Goal: Information Seeking & Learning: Learn about a topic

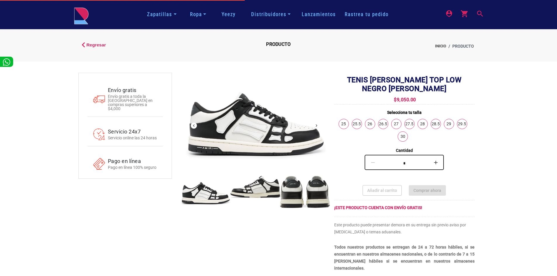
drag, startPoint x: 278, startPoint y: 130, endPoint x: 284, endPoint y: 126, distance: 7.4
click at [248, 136] on img at bounding box center [255, 126] width 140 height 100
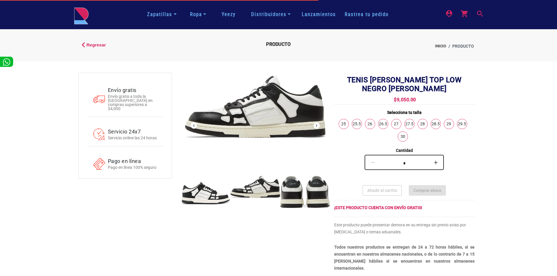
click at [314, 127] on button "Próximo" at bounding box center [316, 126] width 6 height 6
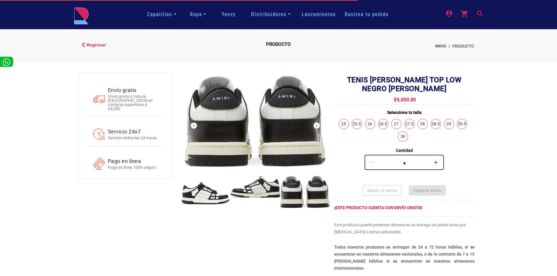
click at [314, 127] on button "Próximo" at bounding box center [316, 126] width 6 height 6
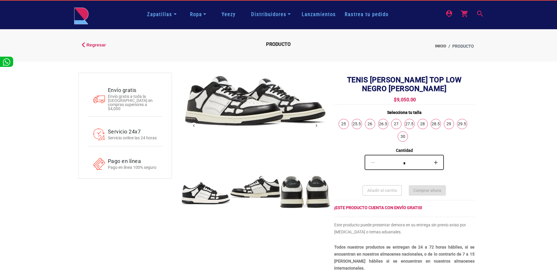
click at [314, 127] on button "Próximo" at bounding box center [316, 126] width 6 height 6
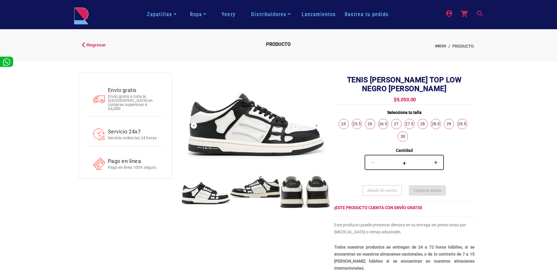
click at [314, 126] on button "Próximo" at bounding box center [316, 126] width 6 height 6
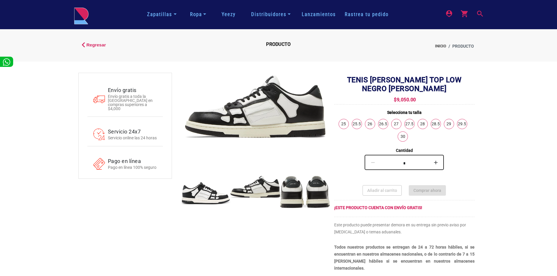
click at [241, 189] on img at bounding box center [255, 187] width 50 height 22
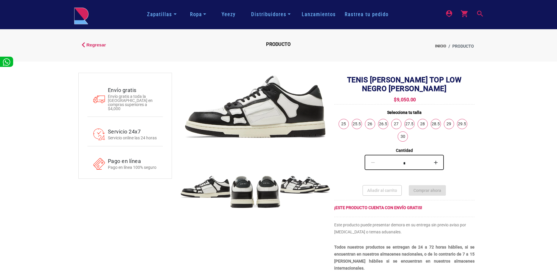
click at [178, 193] on div "Menú Anterior Próximo Tenis Amiri Skel Top Low Negro [PERSON_NAME] $9,050.00 Se…" at bounding box center [329, 175] width 307 height 204
click at [314, 198] on div at bounding box center [255, 193] width 546 height 35
click at [305, 184] on img at bounding box center [305, 185] width 50 height 18
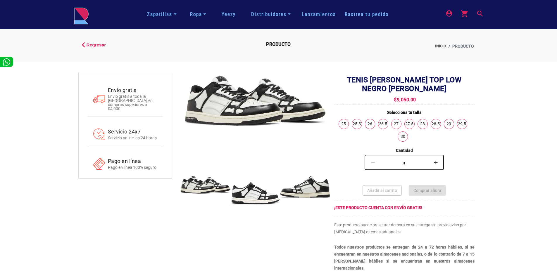
click at [246, 196] on div at bounding box center [156, 193] width 546 height 35
click at [187, 80] on img at bounding box center [255, 101] width 140 height 50
